Goal: Task Accomplishment & Management: Complete application form

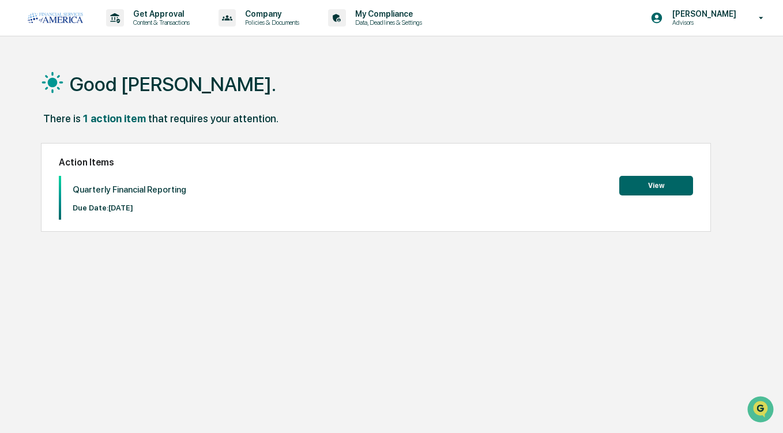
click at [674, 180] on button "View" at bounding box center [656, 186] width 74 height 20
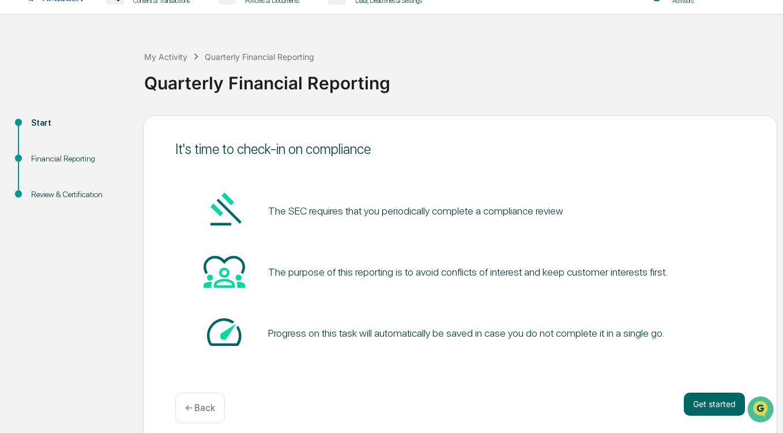
scroll to position [32, 0]
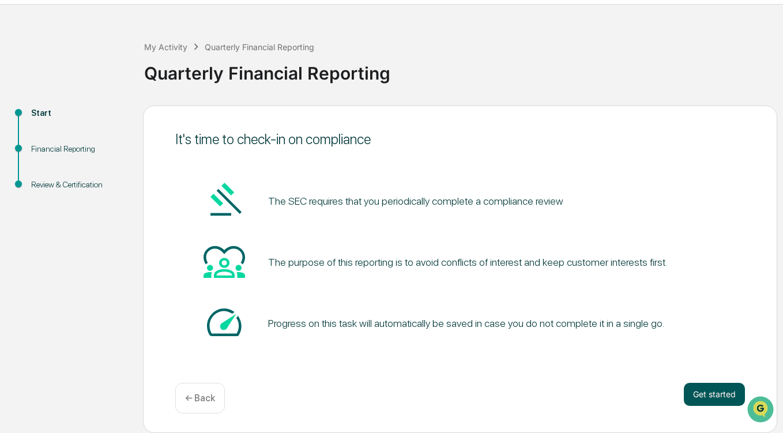
click at [702, 389] on button "Get started" at bounding box center [714, 394] width 61 height 23
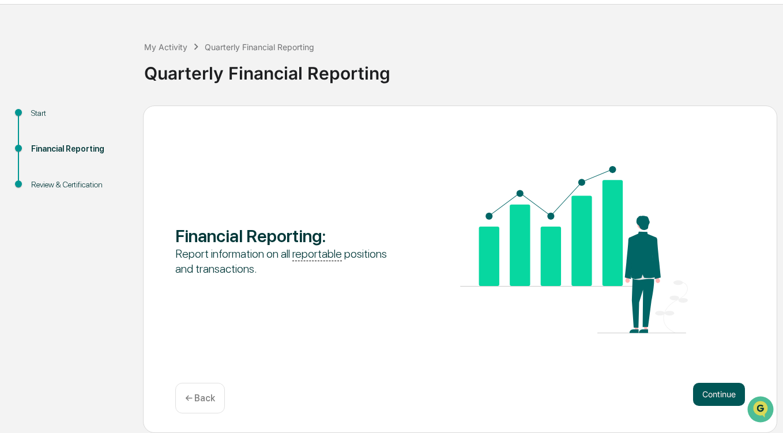
click at [706, 396] on button "Continue" at bounding box center [719, 394] width 52 height 23
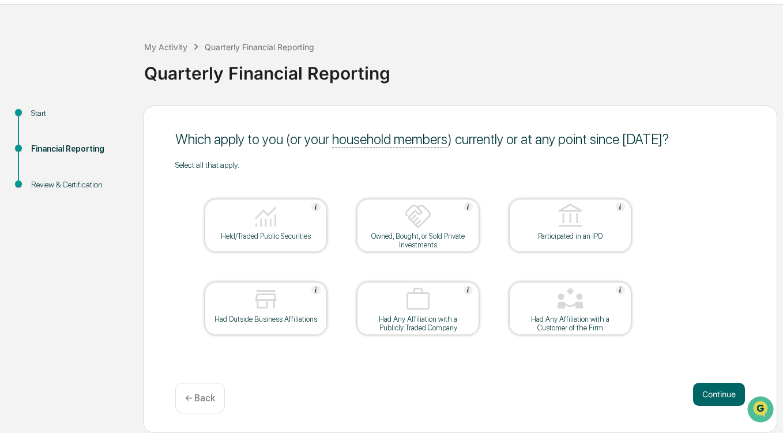
click at [273, 235] on div "Held/Traded Public Securities" at bounding box center [266, 236] width 104 height 9
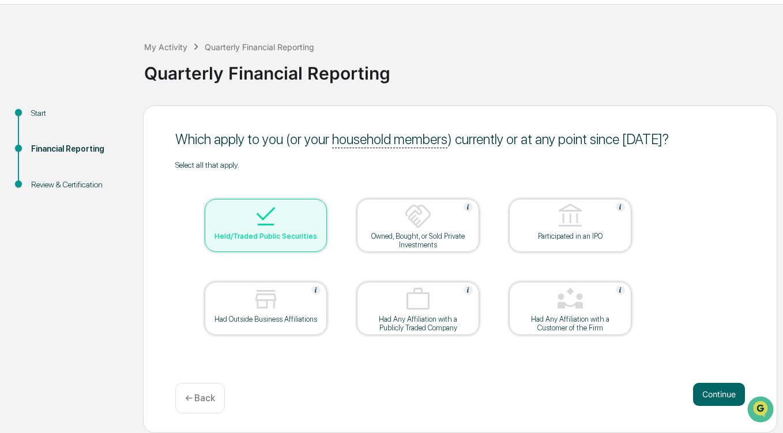
click at [435, 221] on div at bounding box center [417, 216] width 115 height 29
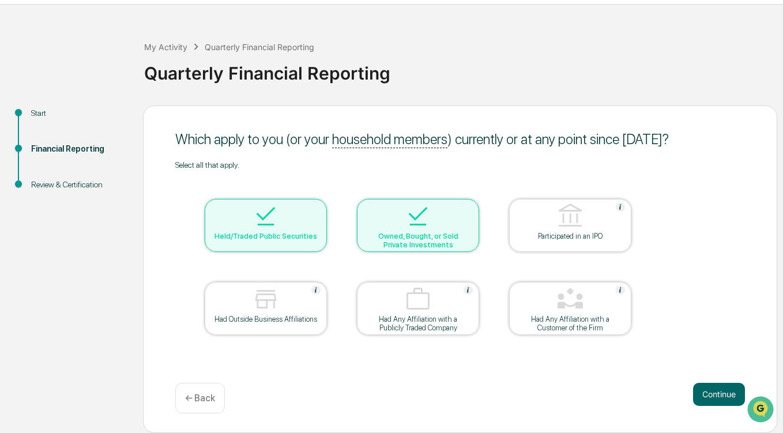
click at [386, 233] on div "Owned, Bought, or Sold Private Investments" at bounding box center [418, 240] width 104 height 17
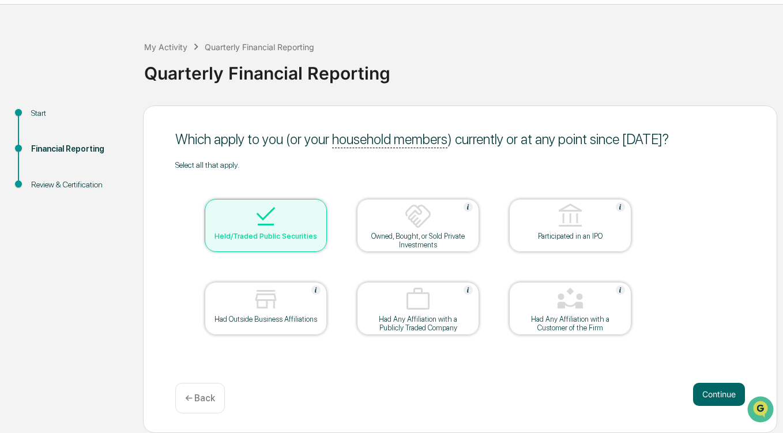
click at [709, 257] on div "Select all that apply. Held/Traded Public Securities Owned, Bought, or Sold Pri…" at bounding box center [460, 262] width 570 height 204
click at [714, 400] on button "Continue" at bounding box center [719, 394] width 52 height 23
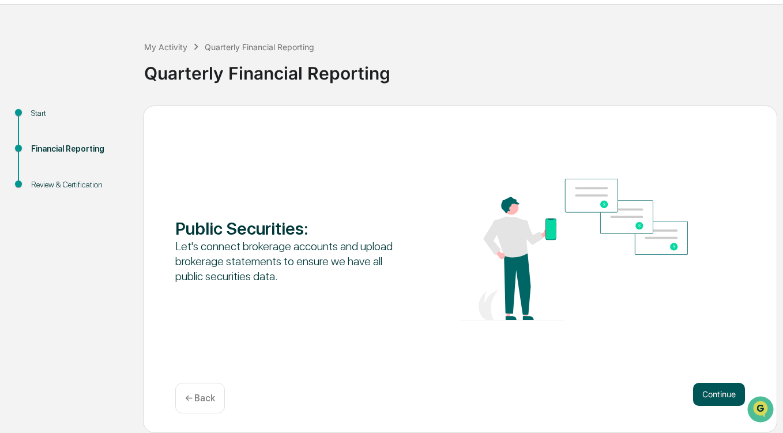
click at [724, 398] on button "Continue" at bounding box center [719, 394] width 52 height 23
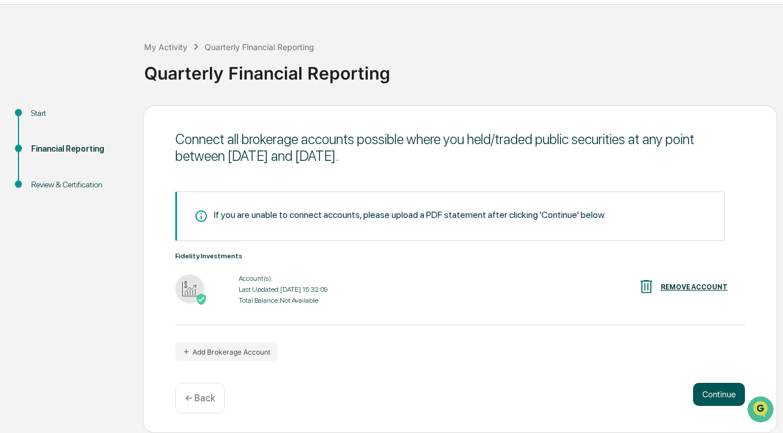
click at [715, 397] on button "Continue" at bounding box center [719, 394] width 52 height 23
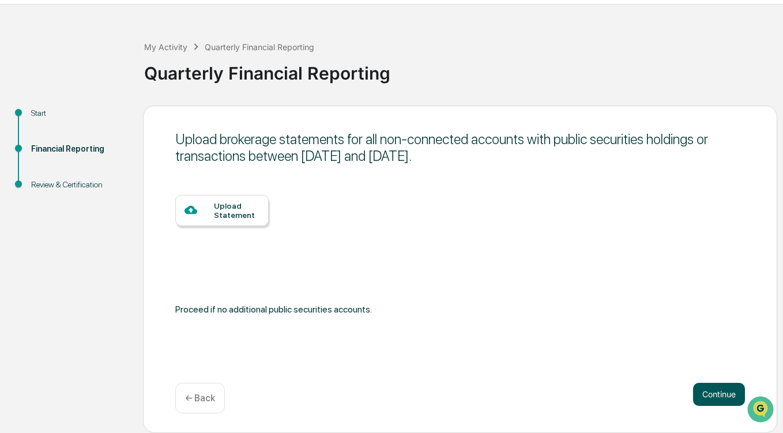
click at [707, 389] on button "Continue" at bounding box center [719, 394] width 52 height 23
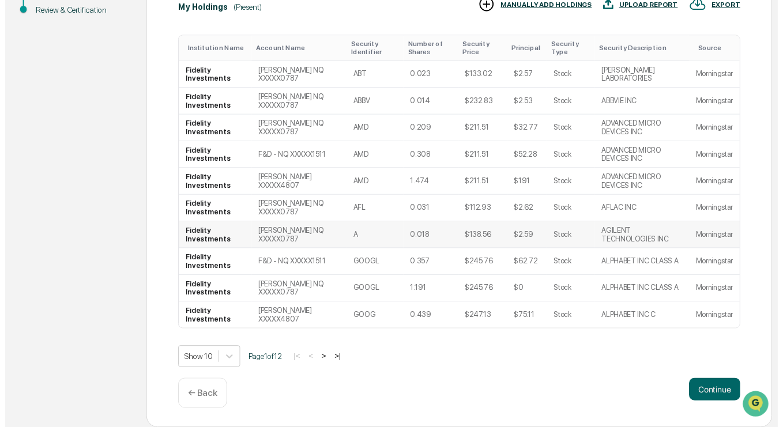
scroll to position [213, 0]
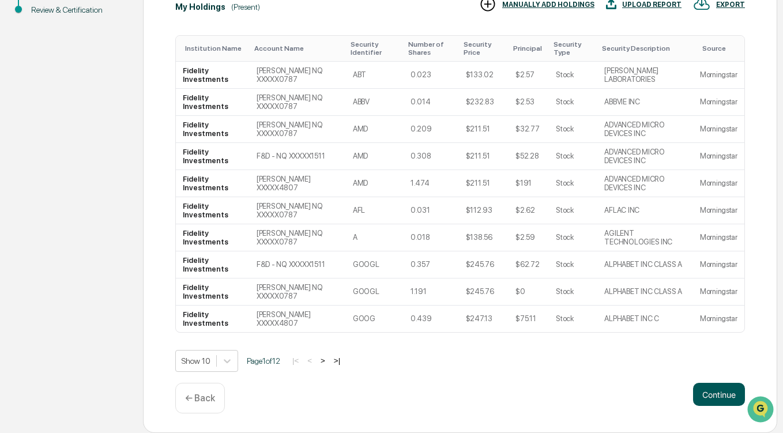
click at [712, 398] on button "Continue" at bounding box center [719, 394] width 52 height 23
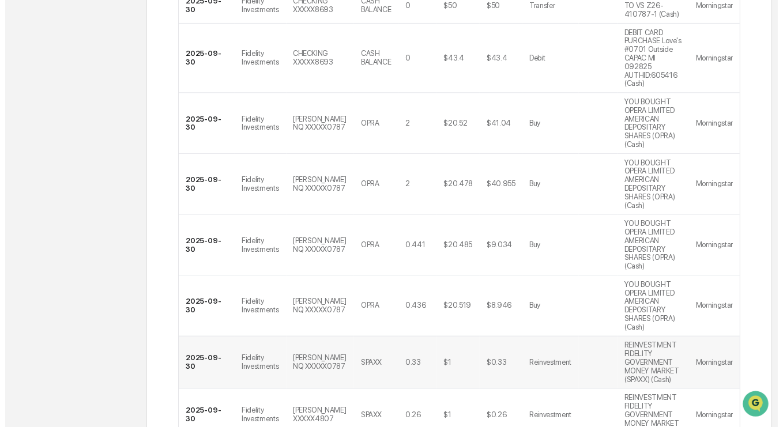
scroll to position [392, 0]
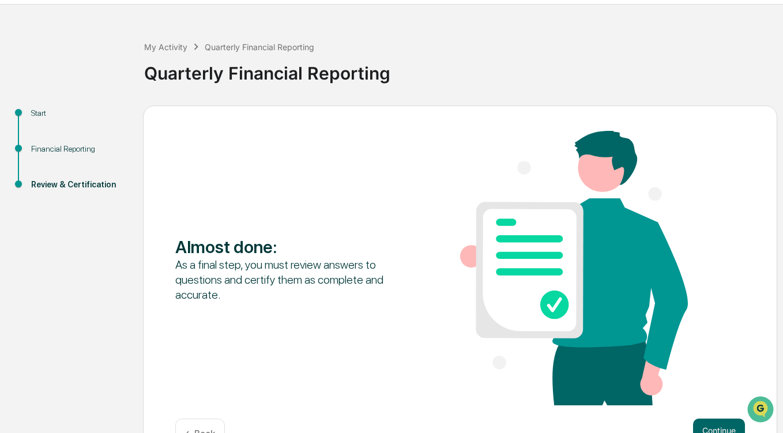
scroll to position [68, 0]
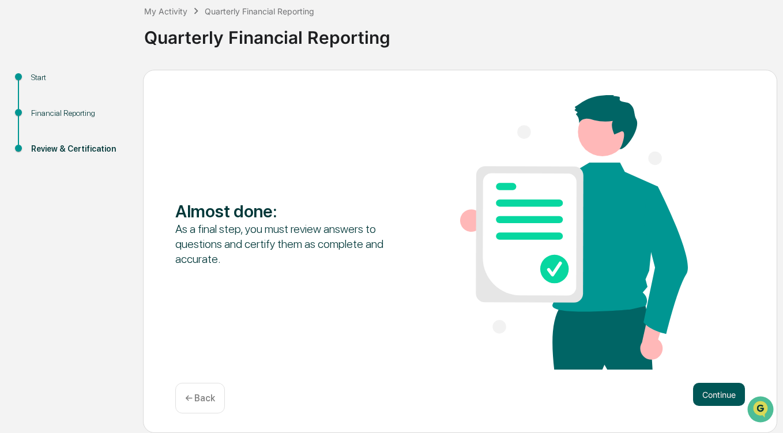
click at [723, 396] on button "Continue" at bounding box center [719, 394] width 52 height 23
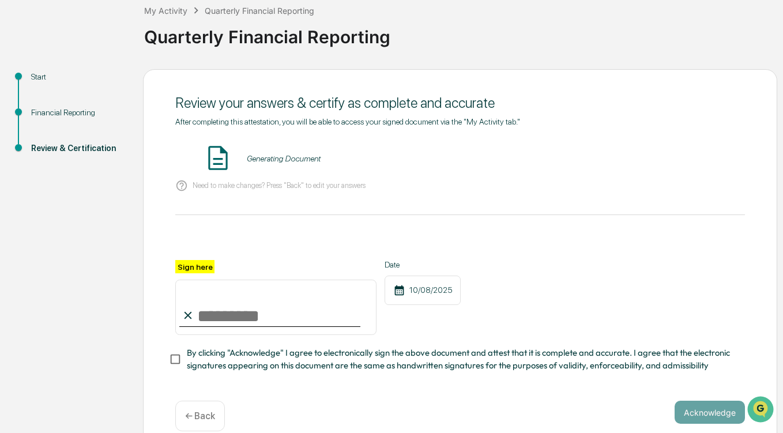
click at [226, 319] on input "Sign here" at bounding box center [275, 307] width 201 height 55
type input "**********"
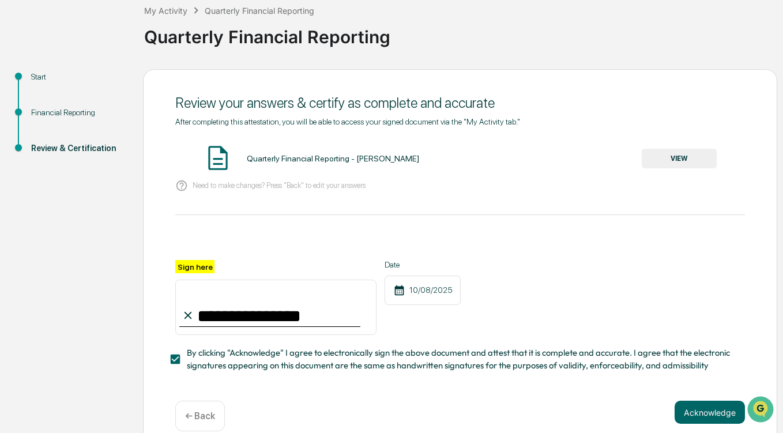
click at [693, 419] on button "Acknowledge" at bounding box center [710, 412] width 70 height 23
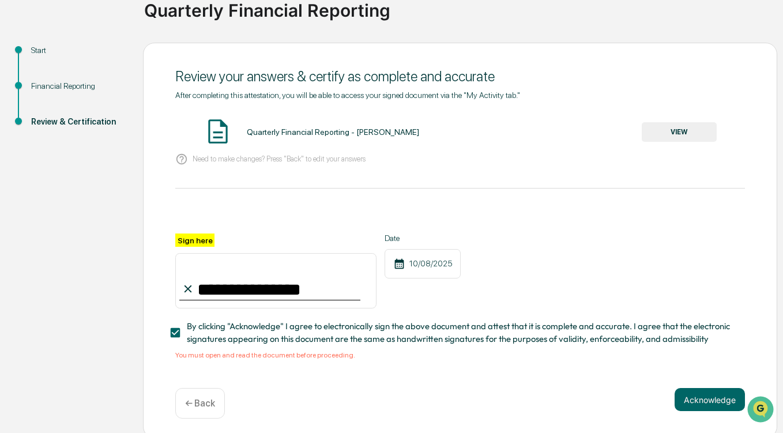
scroll to position [106, 0]
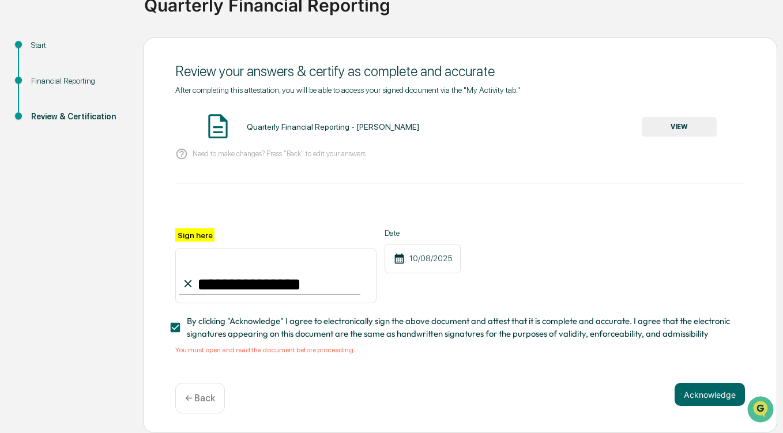
click at [679, 127] on button "VIEW" at bounding box center [679, 127] width 75 height 20
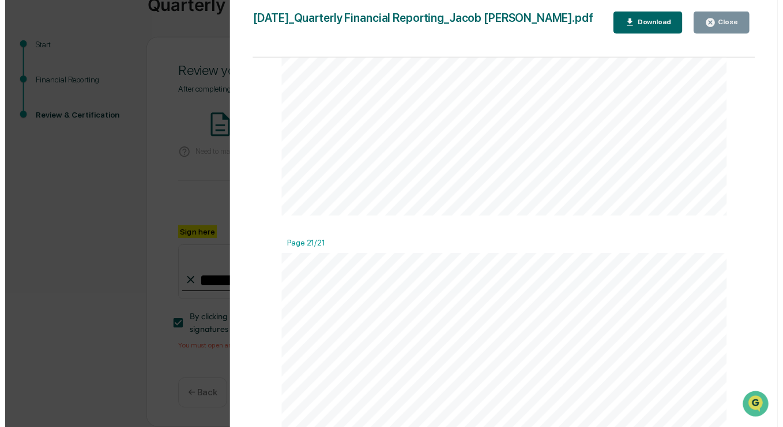
scroll to position [13321, 0]
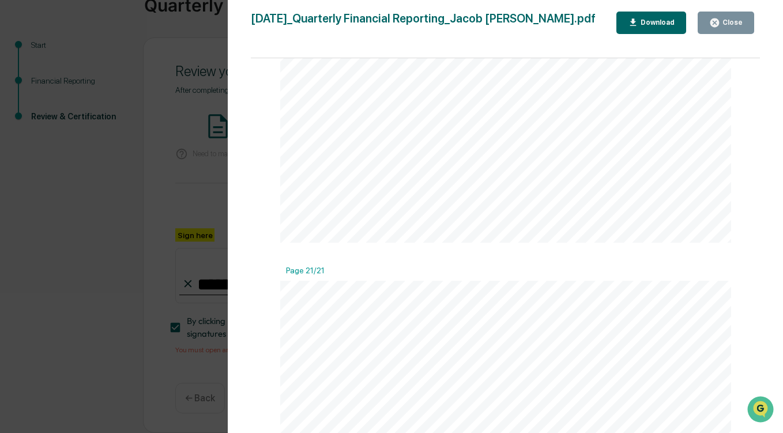
click at [735, 23] on div "Close" at bounding box center [731, 22] width 22 height 8
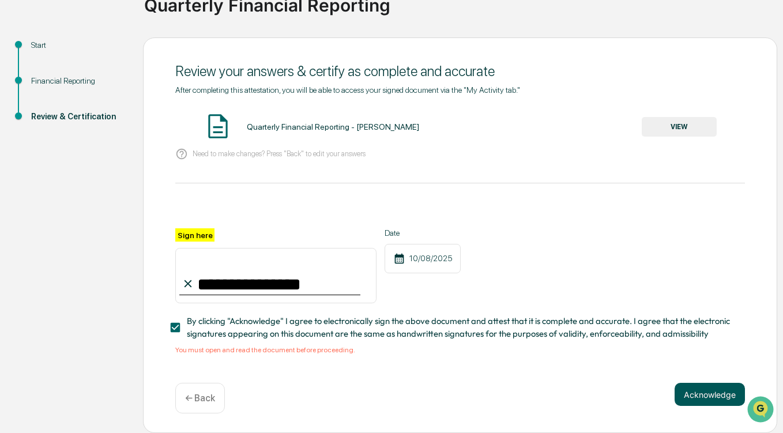
click at [694, 388] on button "Acknowledge" at bounding box center [710, 394] width 70 height 23
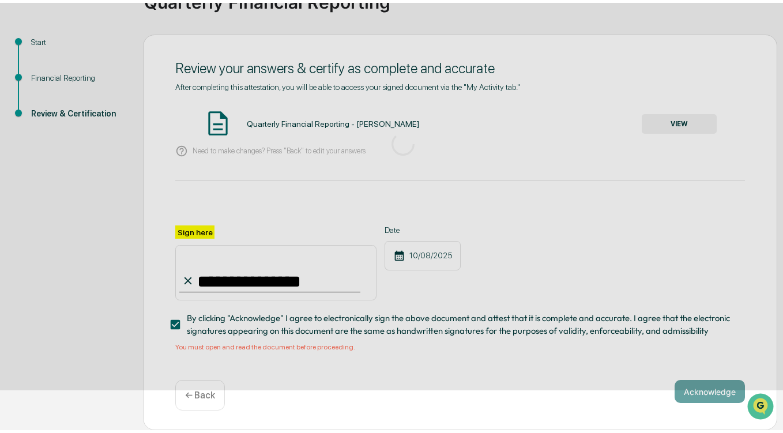
scroll to position [32, 0]
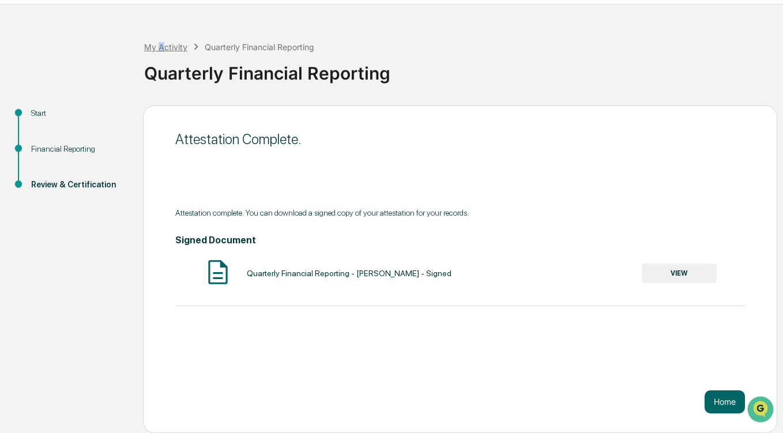
click at [161, 46] on div "My Activity" at bounding box center [165, 47] width 43 height 10
